Goal: Task Accomplishment & Management: Use online tool/utility

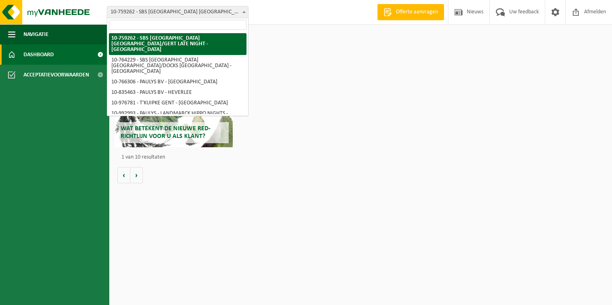
click at [189, 15] on span "10-759262 - SBS [GEOGRAPHIC_DATA] [GEOGRAPHIC_DATA]/GERT LATE NIGHT - [GEOGRAPH…" at bounding box center [177, 11] width 141 height 11
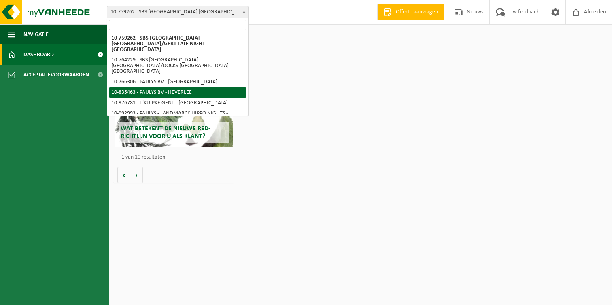
select select "90234"
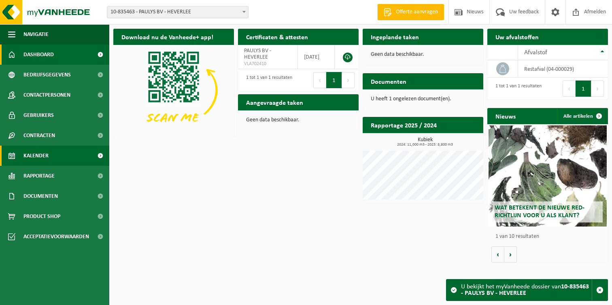
click at [51, 162] on link "Kalender" at bounding box center [54, 156] width 109 height 20
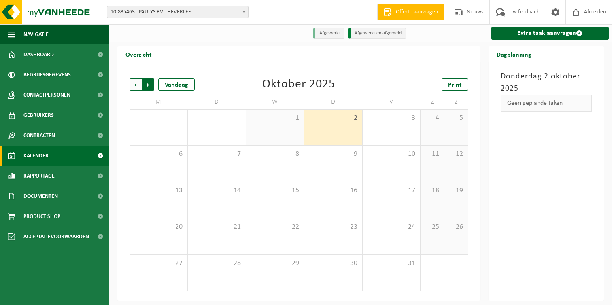
click at [132, 87] on span "Vorige" at bounding box center [136, 85] width 12 height 12
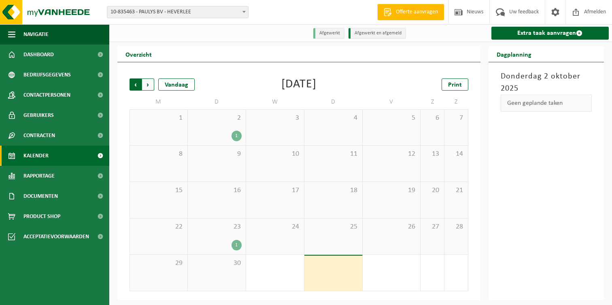
click at [146, 85] on span "Volgende" at bounding box center [148, 85] width 12 height 12
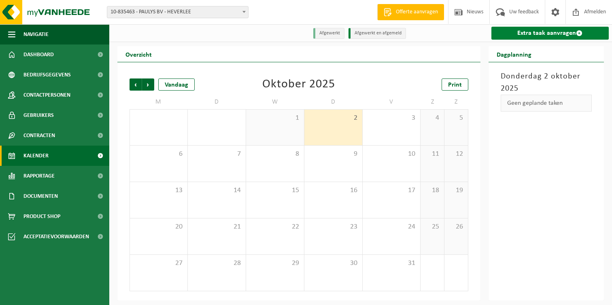
click at [554, 36] on link "Extra taak aanvragen" at bounding box center [550, 33] width 118 height 13
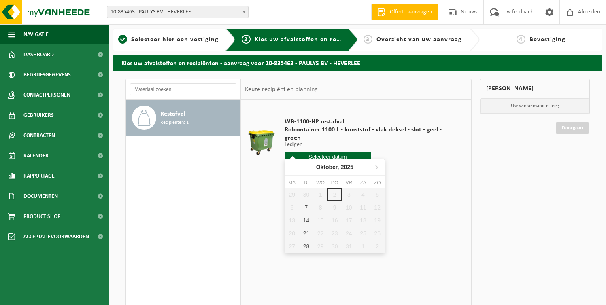
click at [319, 152] on input "text" at bounding box center [328, 157] width 86 height 10
